Goal: Find specific page/section: Find specific page/section

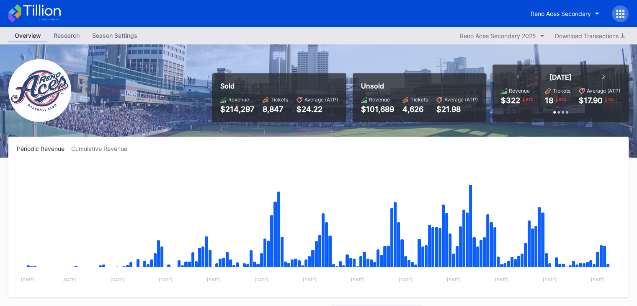
scroll to position [1633, 0]
click at [62, 21] on div "Reno Aces Secondary" at bounding box center [318, 13] width 637 height 27
click at [41, 10] on icon at bounding box center [34, 13] width 52 height 18
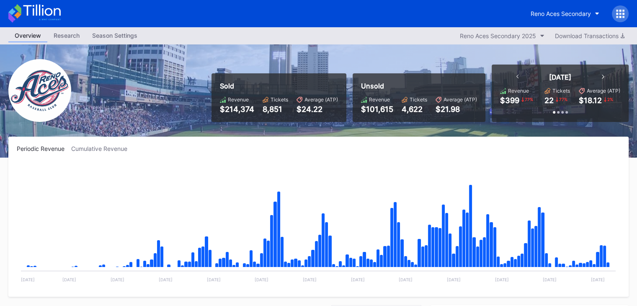
click at [46, 12] on icon at bounding box center [34, 13] width 52 height 18
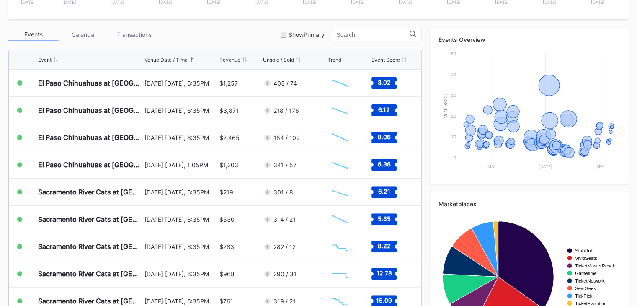
scroll to position [280, 0]
